Goal: Share content

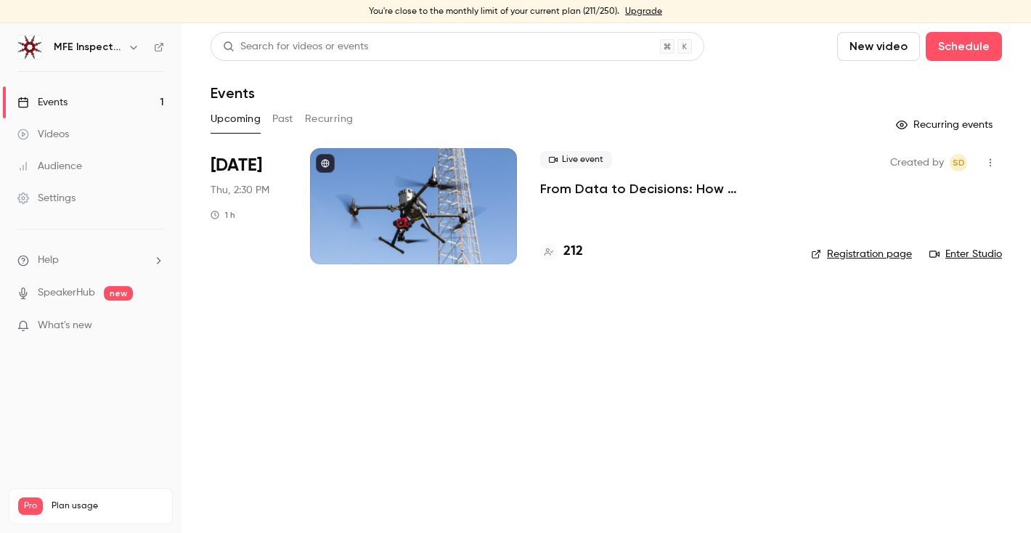
click at [727, 191] on p "From Data to Decisions: How Advanced Sensors Transform Industrial Inspections" at bounding box center [664, 188] width 248 height 17
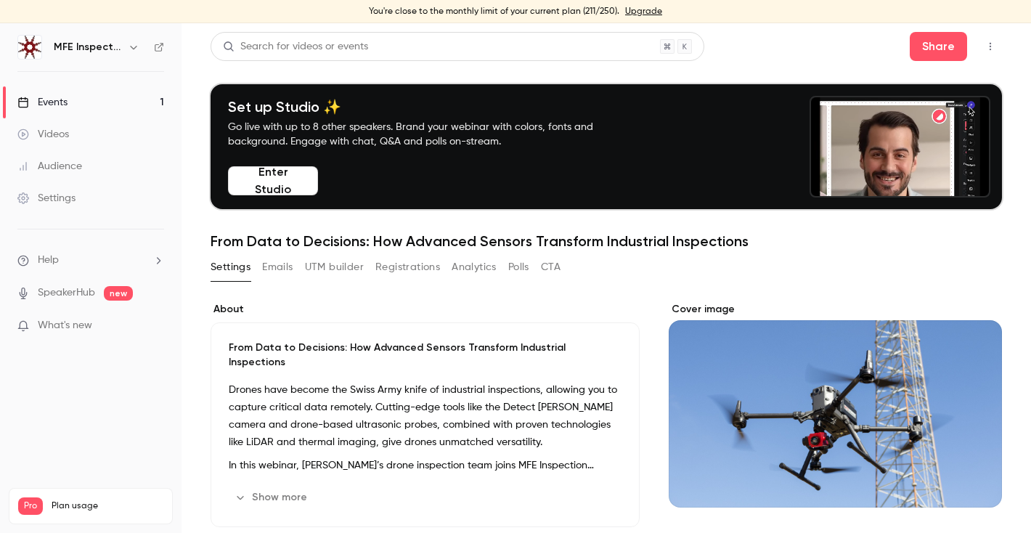
click at [997, 55] on button "button" at bounding box center [990, 46] width 23 height 23
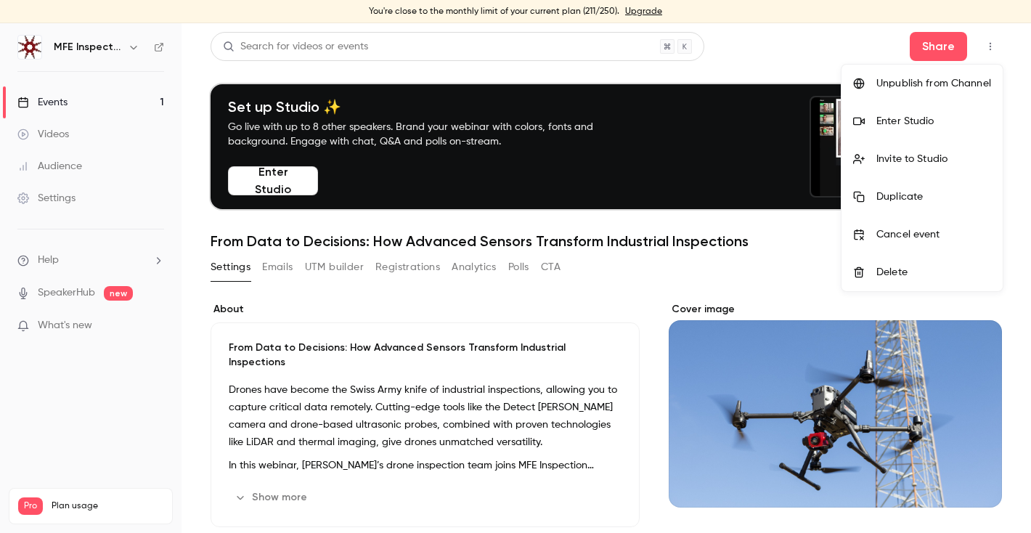
click at [919, 135] on li "Enter Studio" at bounding box center [921, 121] width 161 height 38
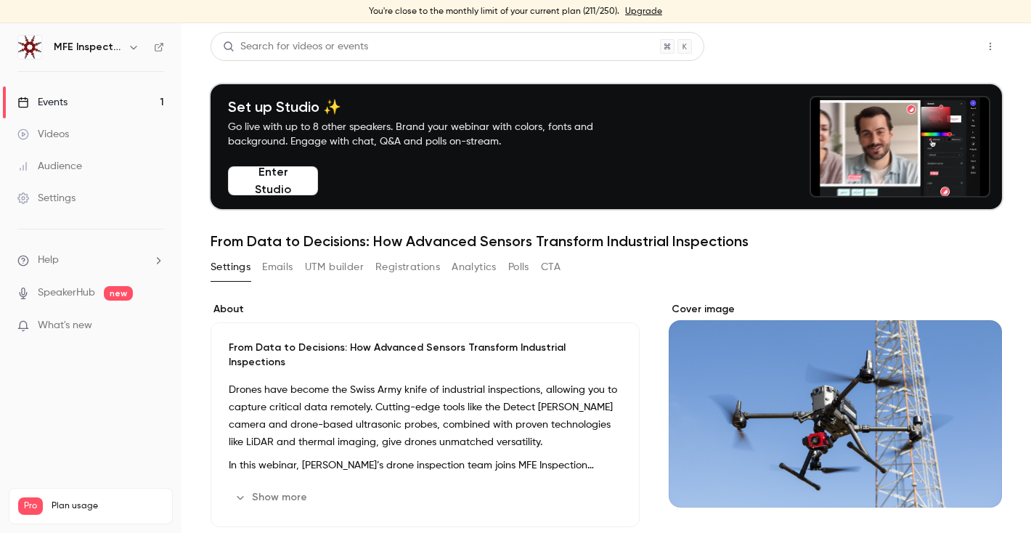
click at [948, 48] on button "Share" at bounding box center [938, 46] width 57 height 29
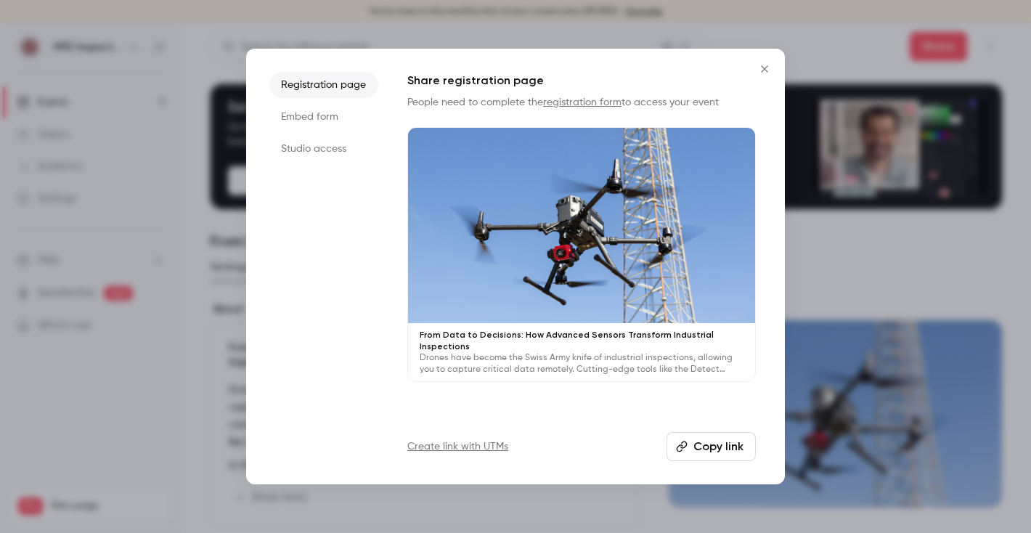
click at [317, 155] on li "Studio access" at bounding box center [323, 149] width 109 height 26
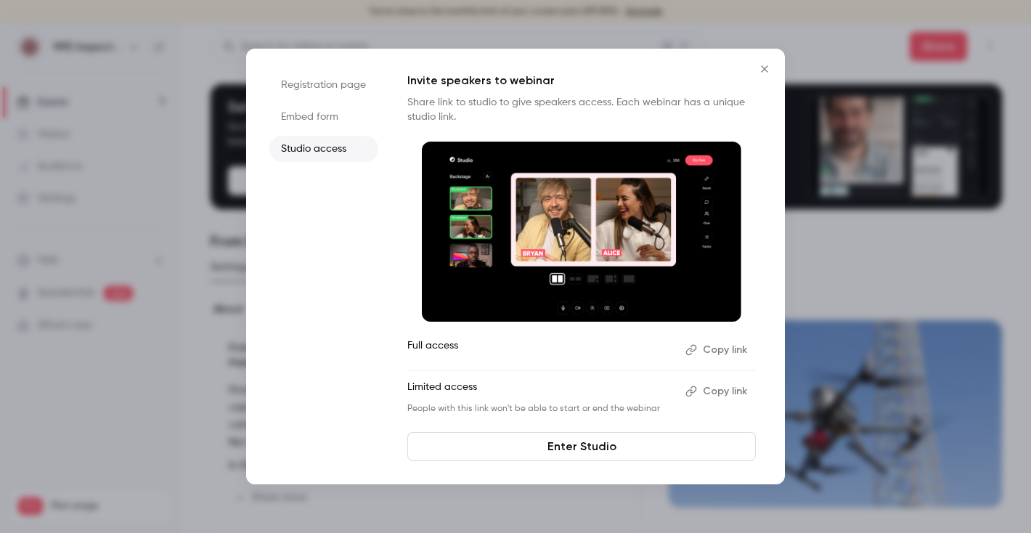
click at [725, 395] on button "Copy link" at bounding box center [718, 391] width 76 height 23
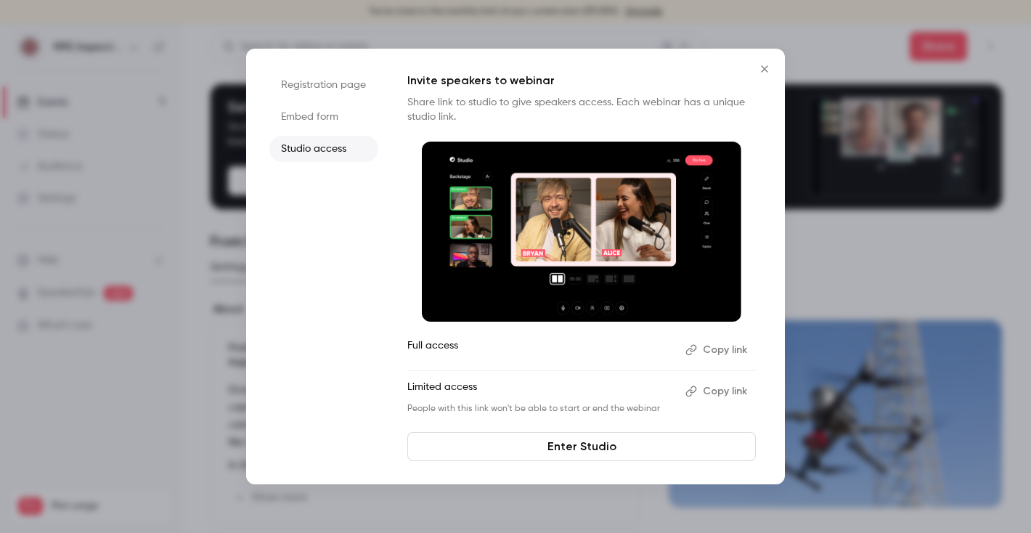
click at [772, 62] on button "Close" at bounding box center [764, 68] width 29 height 29
